Goal: Navigation & Orientation: Go to known website

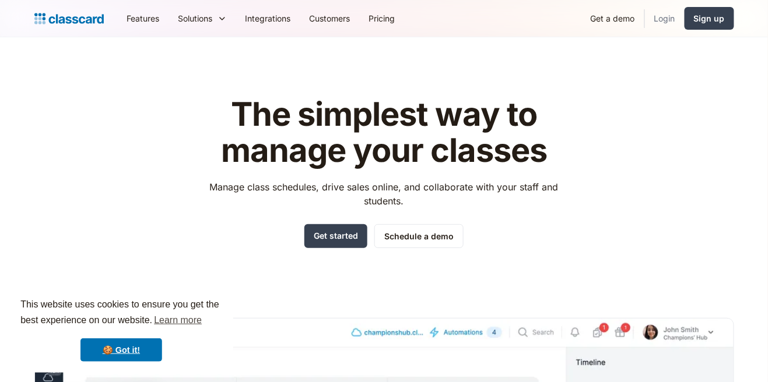
click at [671, 18] on link "Login" at bounding box center [665, 18] width 40 height 26
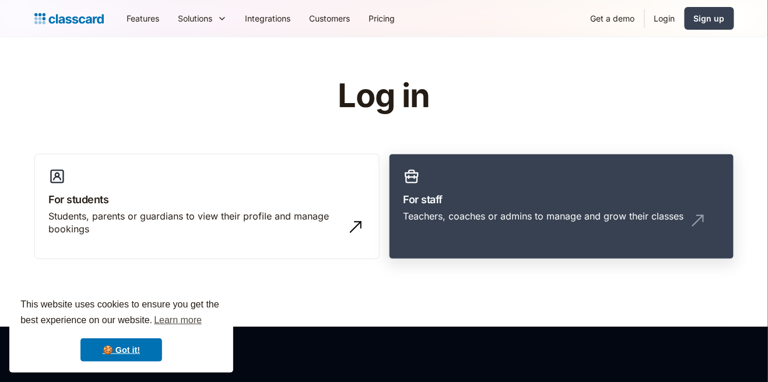
click at [470, 210] on div "Teachers, coaches or admins to manage and grow their classes" at bounding box center [543, 216] width 280 height 13
